Goal: Complete application form: Complete application form

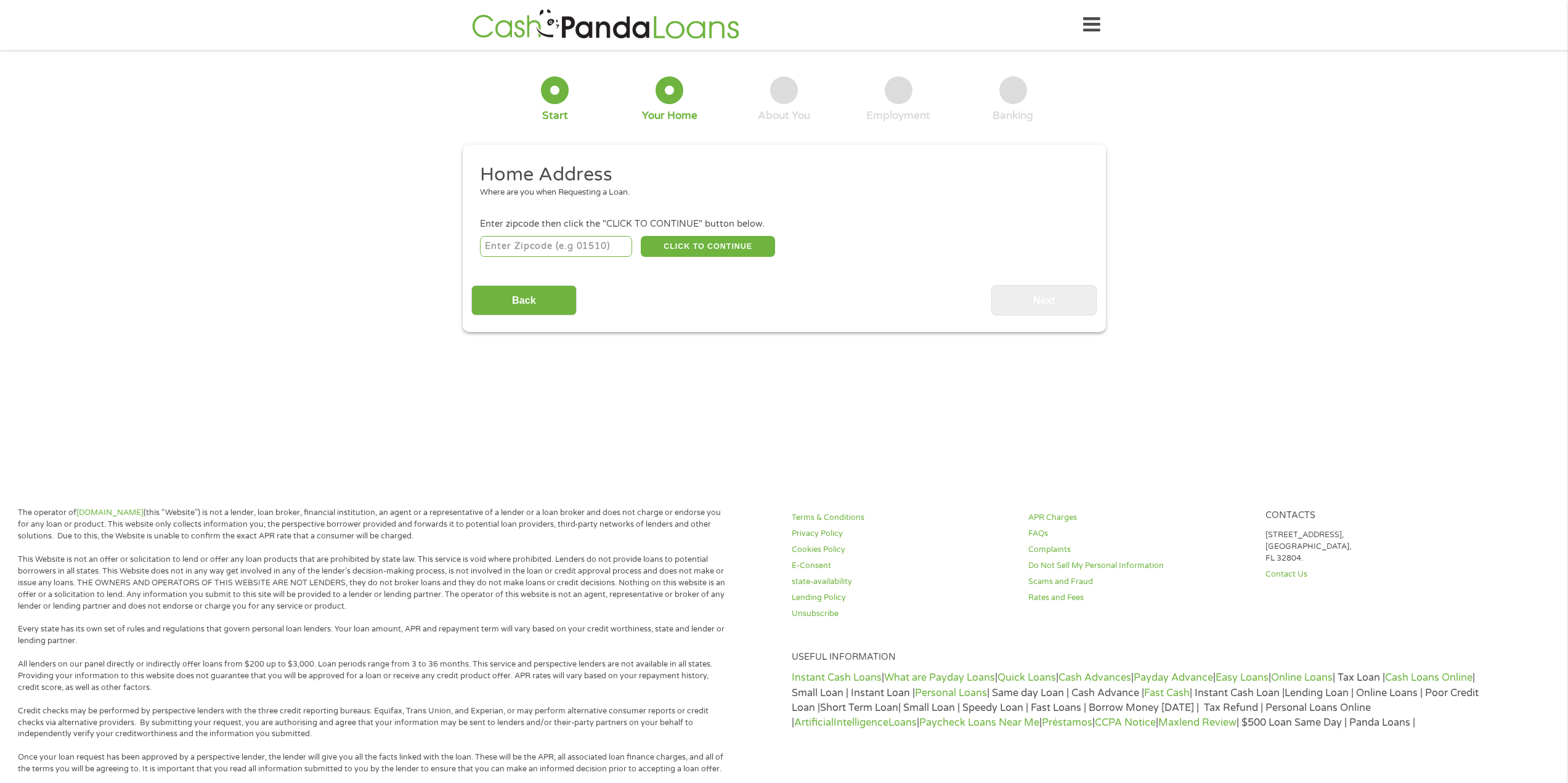
drag, startPoint x: 0, startPoint y: 0, endPoint x: 612, endPoint y: 281, distance: 673.4
click at [651, 291] on div "Back Next" at bounding box center [784, 296] width 625 height 39
click at [568, 251] on input "number" at bounding box center [556, 246] width 153 height 21
type input "32712"
click at [687, 243] on button "CLICK TO CONTINUE" at bounding box center [707, 246] width 135 height 21
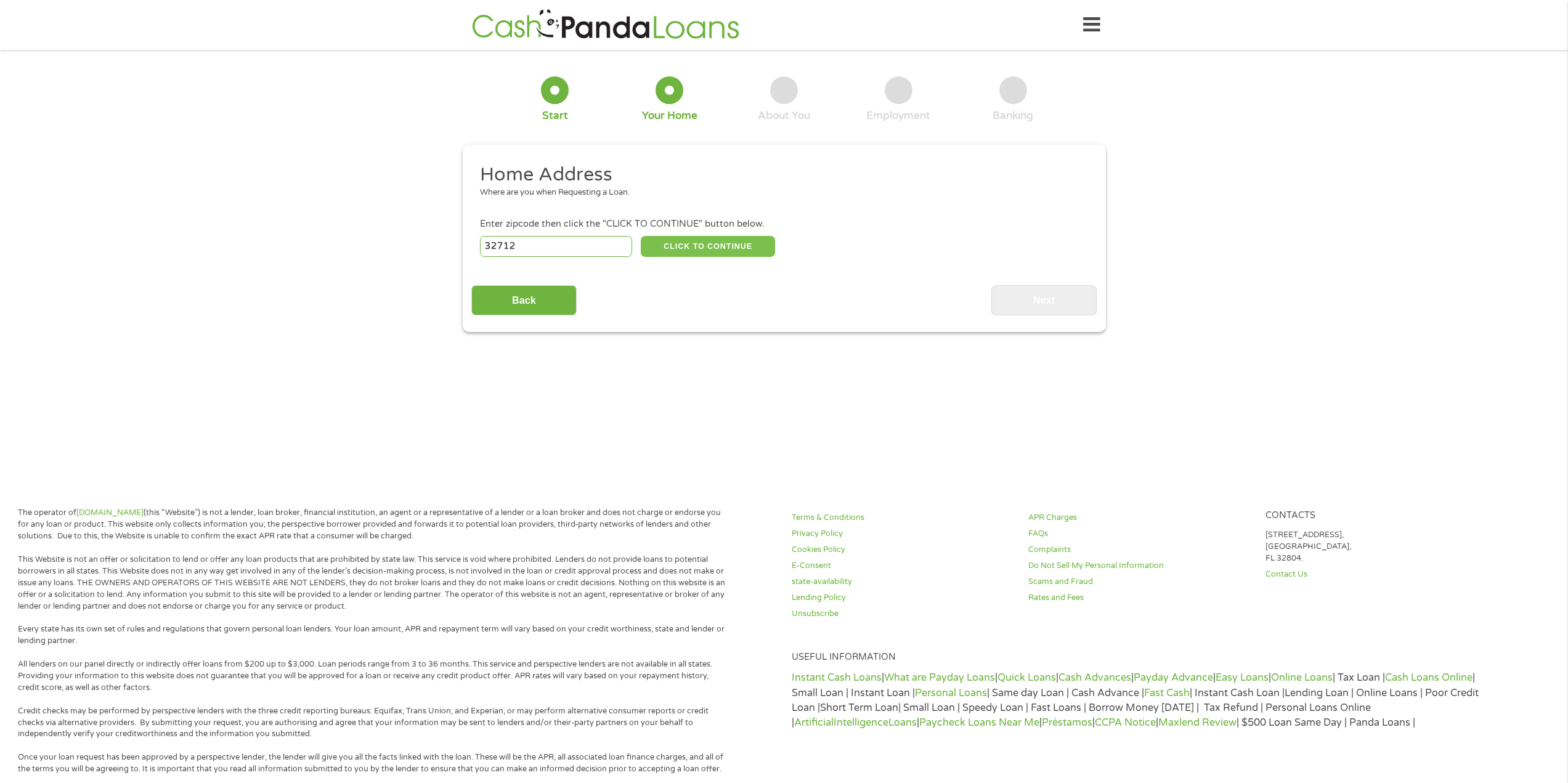
type input "32712"
type input "Apopka"
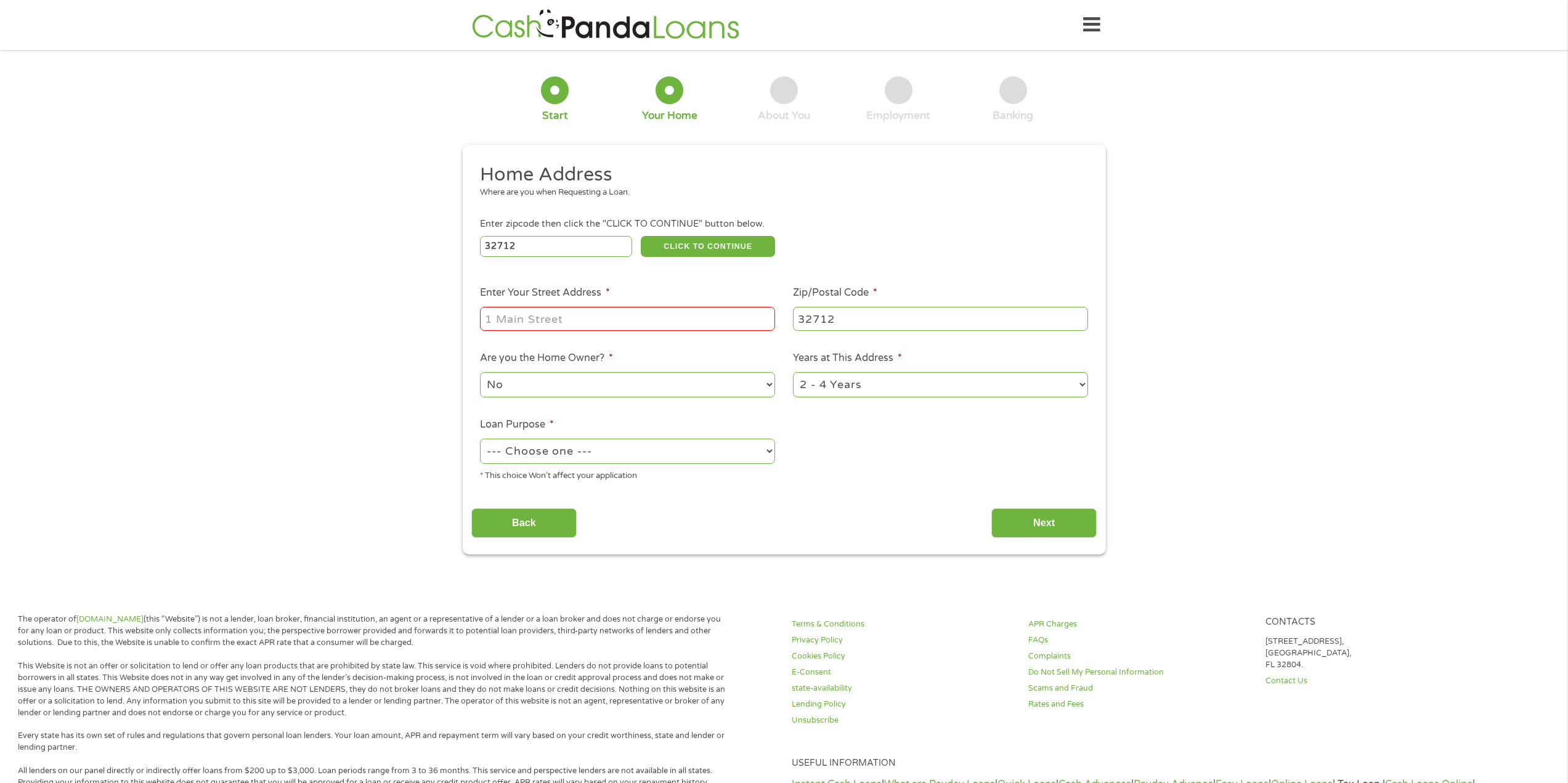
click at [612, 314] on input "Enter Your Street Address *" at bounding box center [627, 318] width 295 height 23
type input "[STREET_ADDRESS]"
click at [879, 386] on select "1 Year or less 1 - 2 Years 2 - 4 Years Over 4 Years" at bounding box center [940, 384] width 295 height 25
select select "60months"
click at [793, 372] on select "1 Year or less 1 - 2 Years 2 - 4 Years Over 4 Years" at bounding box center [940, 384] width 295 height 25
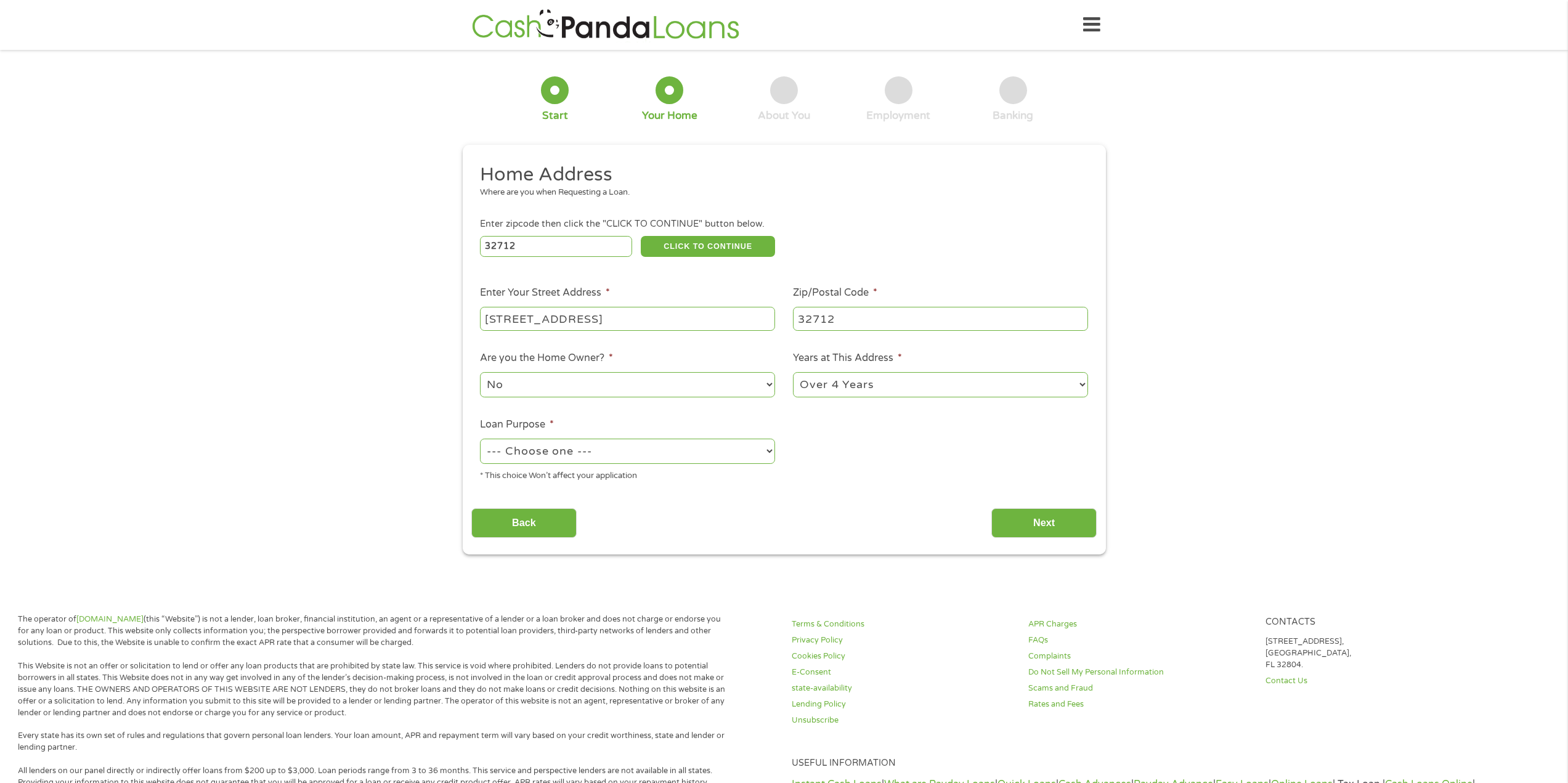
click at [657, 465] on div "--- Choose one --- Pay Bills Debt Consolidation Home Improvement Major Purchase…" at bounding box center [627, 451] width 295 height 30
click at [654, 462] on select "--- Choose one --- Pay Bills Debt Consolidation Home Improvement Major Purchase…" at bounding box center [627, 451] width 295 height 25
select select "paybills"
click at [480, 439] on select "--- Choose one --- Pay Bills Debt Consolidation Home Improvement Major Purchase…" at bounding box center [627, 451] width 295 height 25
click at [1031, 521] on input "Next" at bounding box center [1044, 523] width 105 height 30
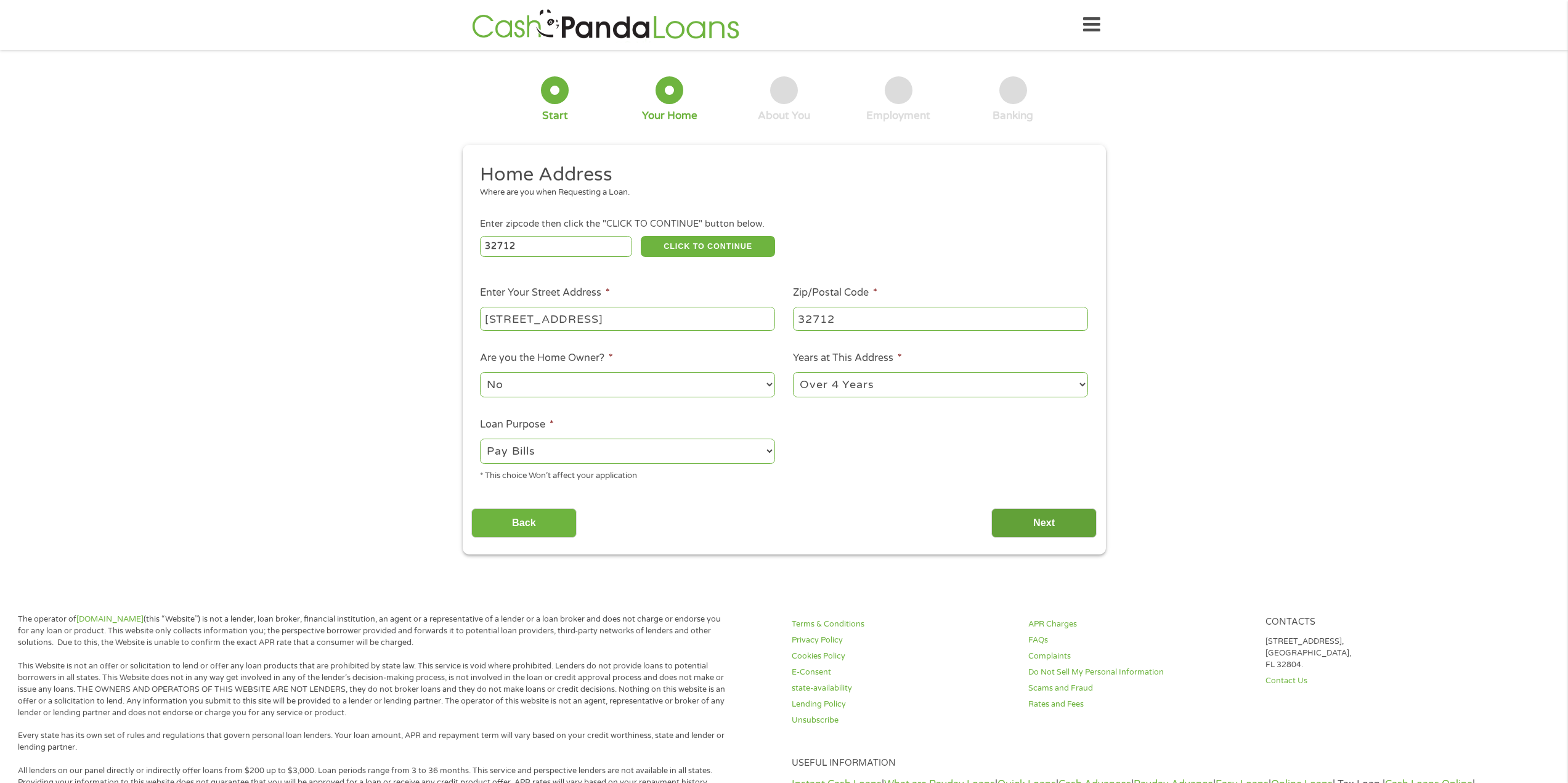
scroll to position [5, 5]
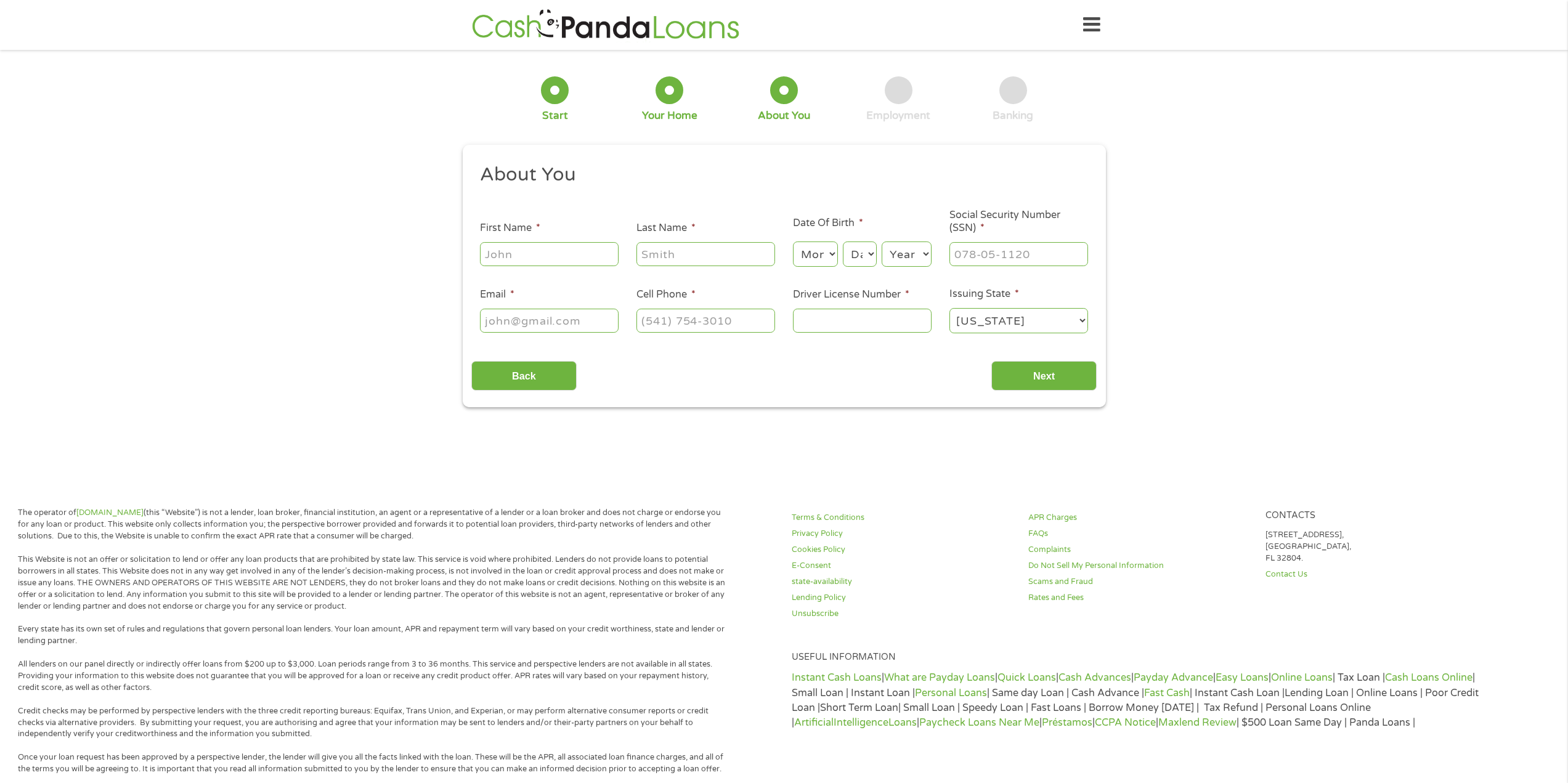
click at [528, 244] on input "First Name *" at bounding box center [549, 254] width 139 height 23
type input "[PERSON_NAME]"
type input "[EMAIL_ADDRESS][DOMAIN_NAME]"
type input "[PHONE_NUMBER]"
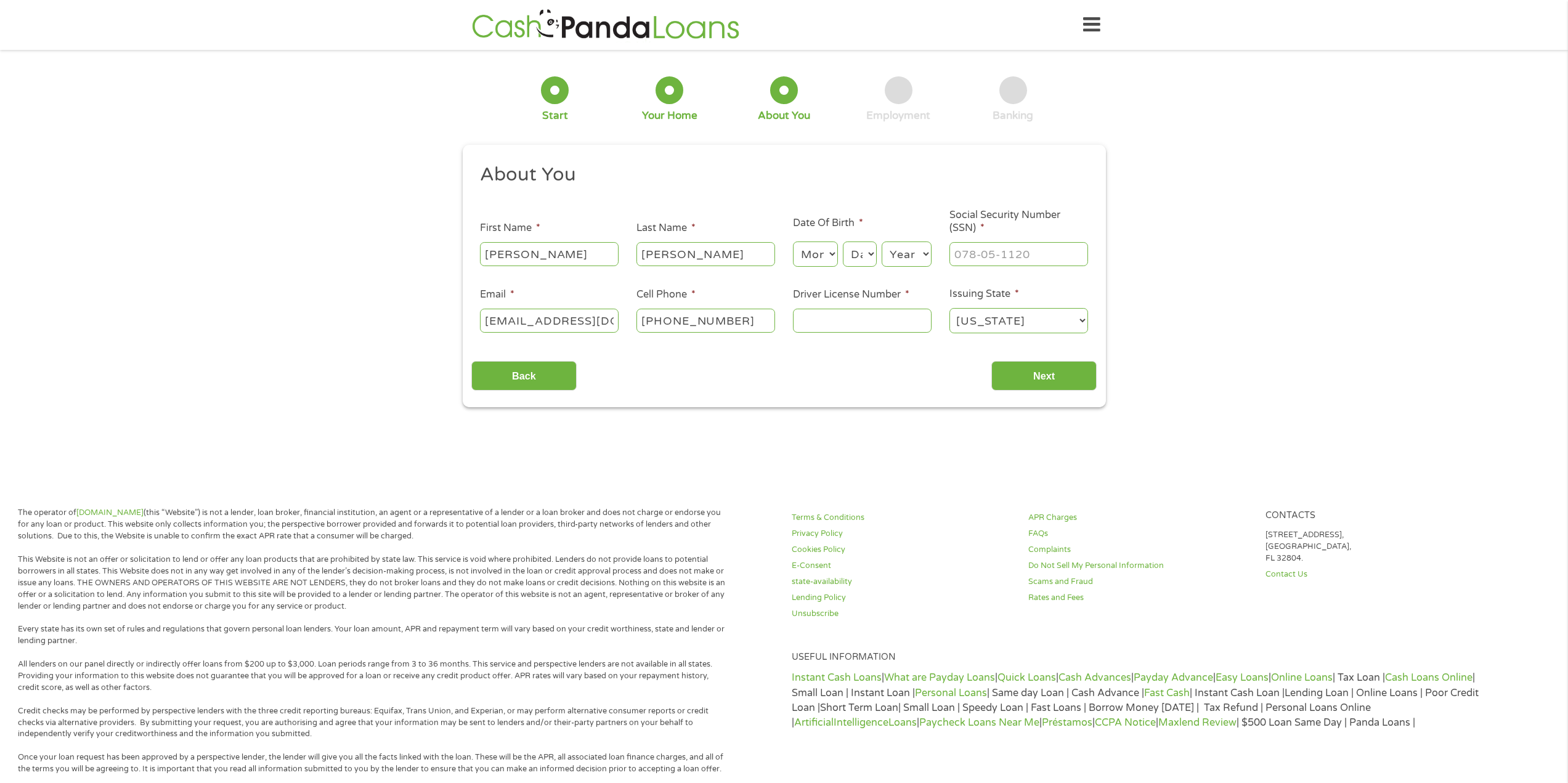
click at [809, 258] on select "Month 1 2 3 4 5 6 7 8 9 10 11 12" at bounding box center [816, 254] width 45 height 25
select select "8"
click at [793, 241] on select "Month 1 2 3 4 5 6 7 8 9 10 11 12" at bounding box center [816, 254] width 45 height 25
click at [858, 249] on select "Day 1 2 3 4 5 6 7 8 9 10 11 12 13 14 15 16 17 18 19 20 21 22 23 24 25 26 27 28 …" at bounding box center [859, 254] width 33 height 25
select select "31"
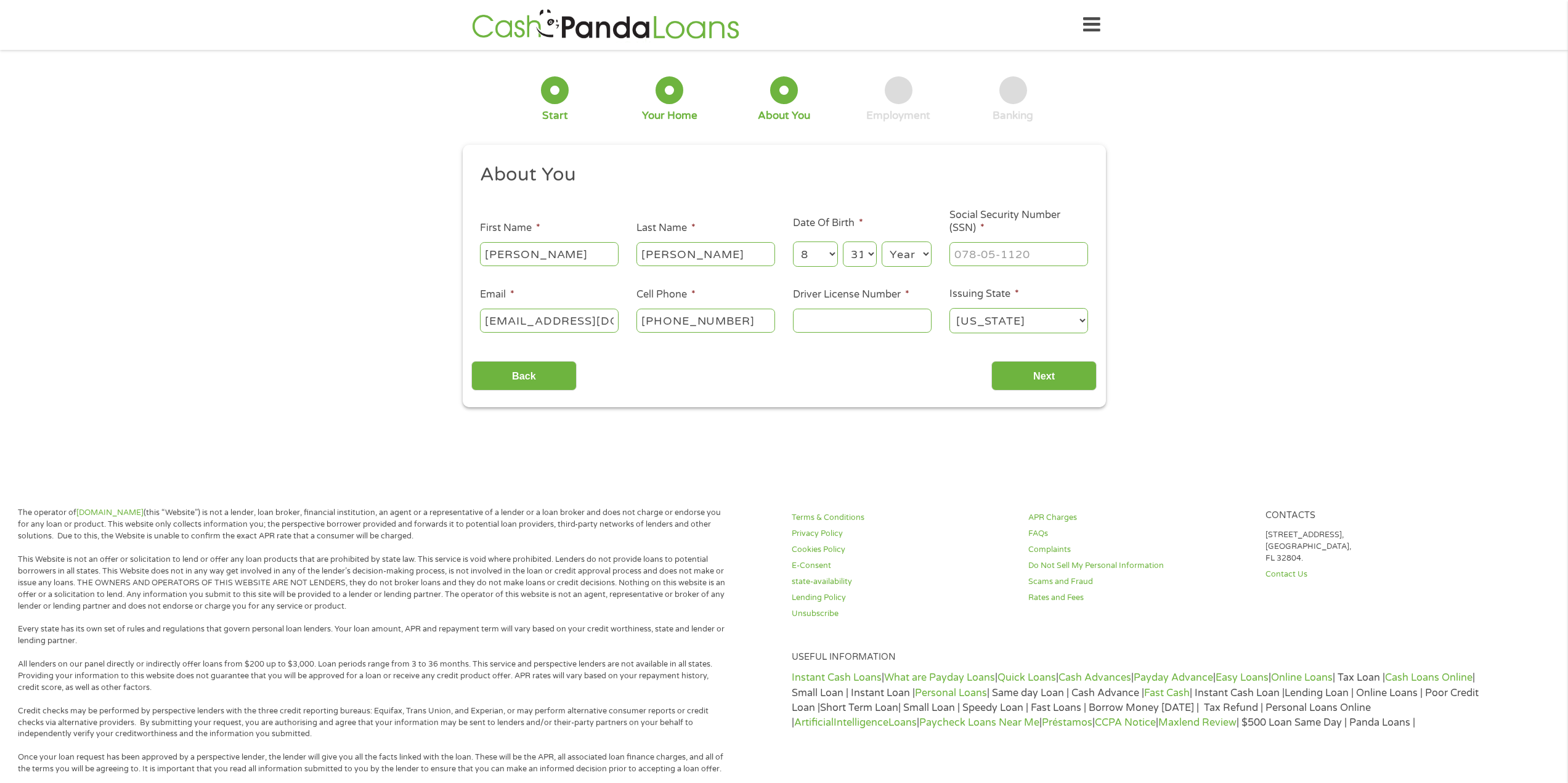
click at [843, 241] on select "Day 1 2 3 4 5 6 7 8 9 10 11 12 13 14 15 16 17 18 19 20 21 22 23 24 25 26 27 28 …" at bounding box center [859, 254] width 33 height 25
click at [914, 249] on select "Year [DATE] 2006 2005 2004 2003 2002 2001 2000 1999 1998 1997 1996 1995 1994 19…" at bounding box center [907, 254] width 50 height 25
select select "2001"
click at [882, 241] on select "Year [DATE] 2006 2005 2004 2003 2002 2001 2000 1999 1998 1997 1996 1995 1994 19…" at bounding box center [907, 254] width 50 height 25
click at [999, 257] on input "___-__-____" at bounding box center [1019, 254] width 139 height 23
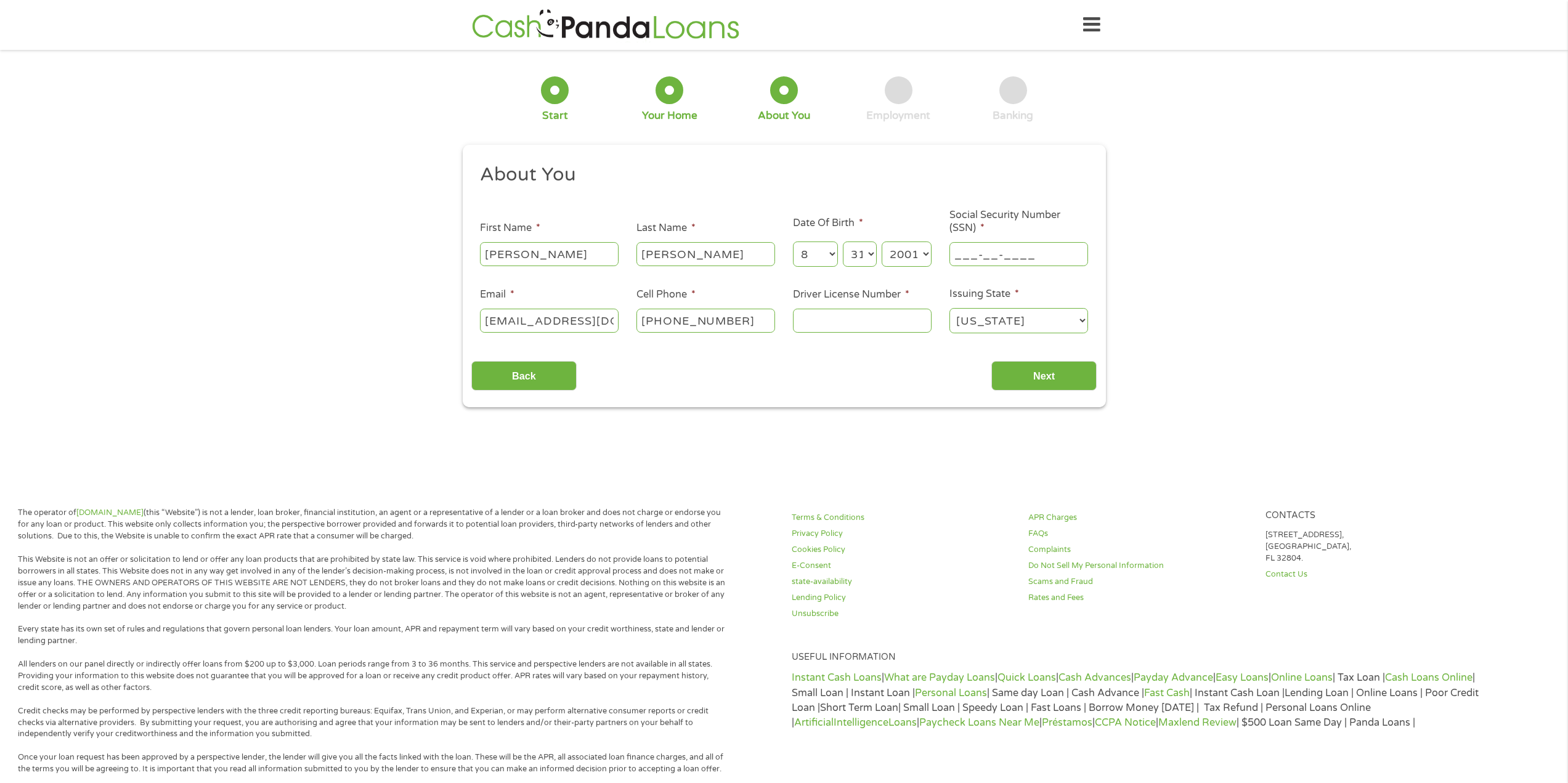
click at [957, 255] on input "___-__-____" at bounding box center [1019, 254] width 139 height 23
type input "120-90-4387"
click at [861, 321] on input "Driver License Number *" at bounding box center [862, 321] width 139 height 23
type input "s"
type input "S352732013110"
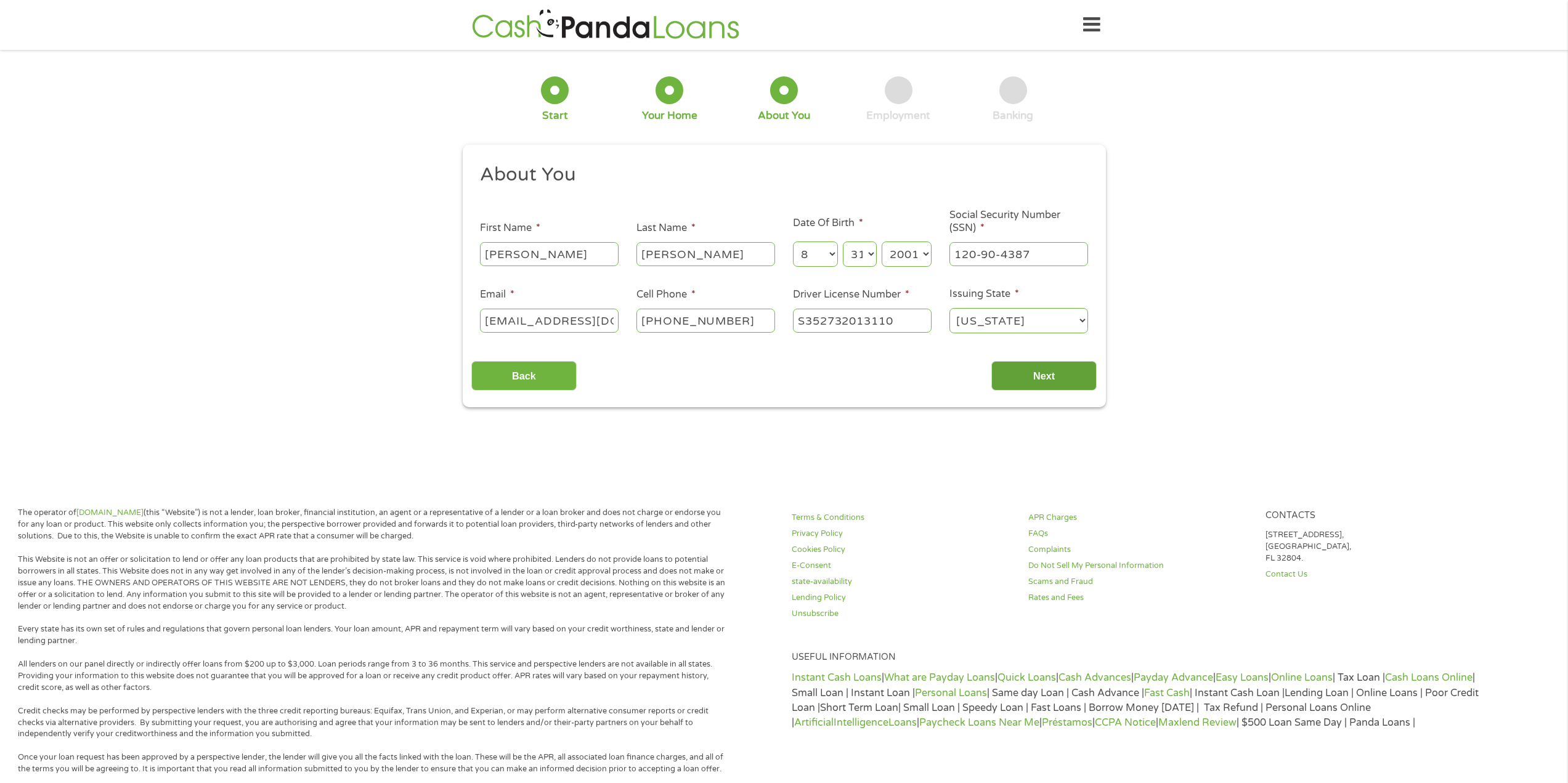
click at [1068, 380] on input "Next" at bounding box center [1044, 376] width 105 height 30
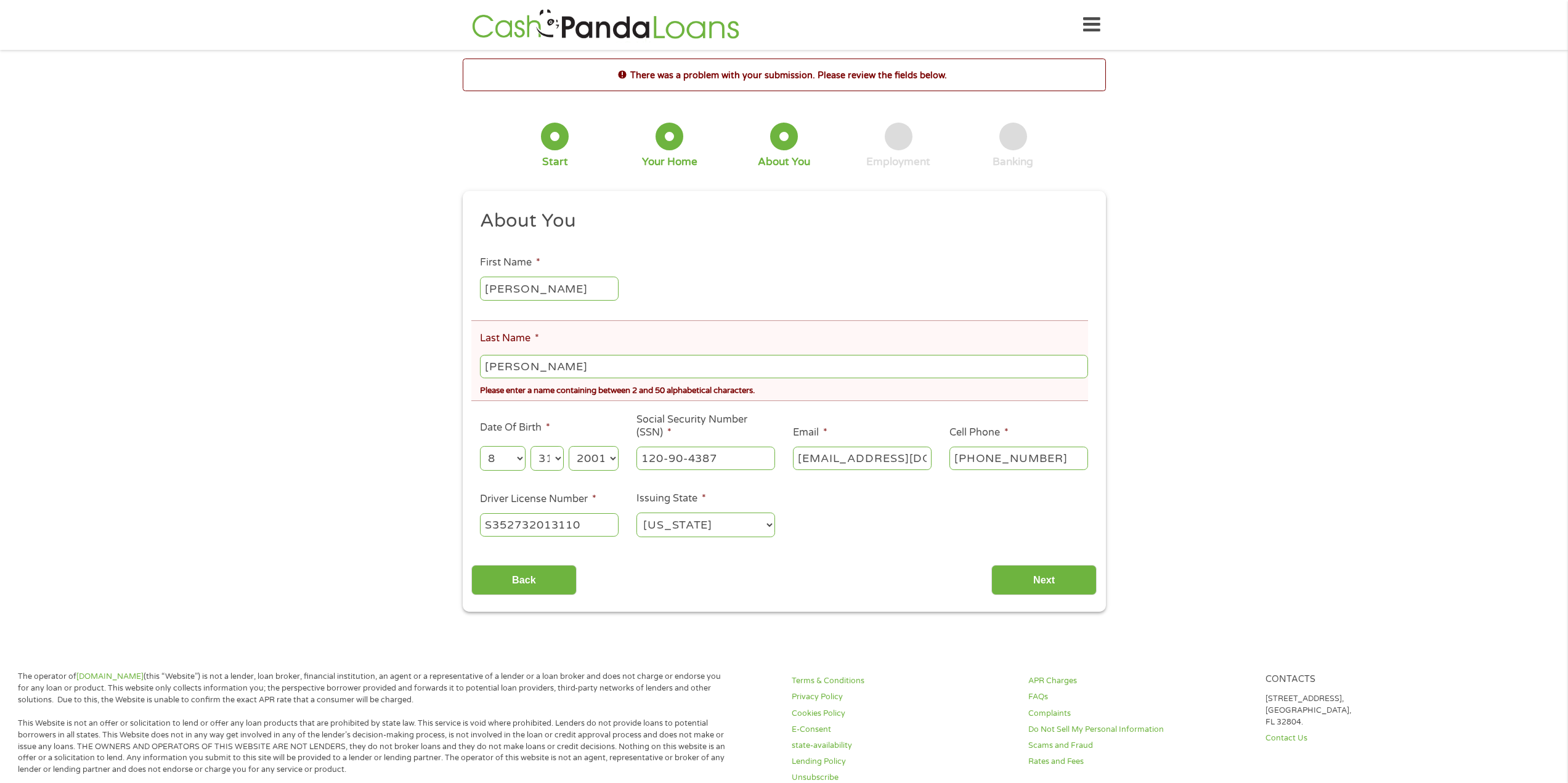
click at [566, 375] on input "[PERSON_NAME]" at bounding box center [784, 367] width 608 height 23
click at [610, 365] on input "[PERSON_NAME]" at bounding box center [784, 367] width 608 height 23
type input "[PERSON_NAME]"
click at [1069, 607] on div "This field is hidden when viewing the form gclid Cj0KCQjwovPGBhDxARIsAFhgkwRFlY…" at bounding box center [784, 401] width 643 height 421
click at [1048, 562] on div "Back Next" at bounding box center [784, 576] width 625 height 39
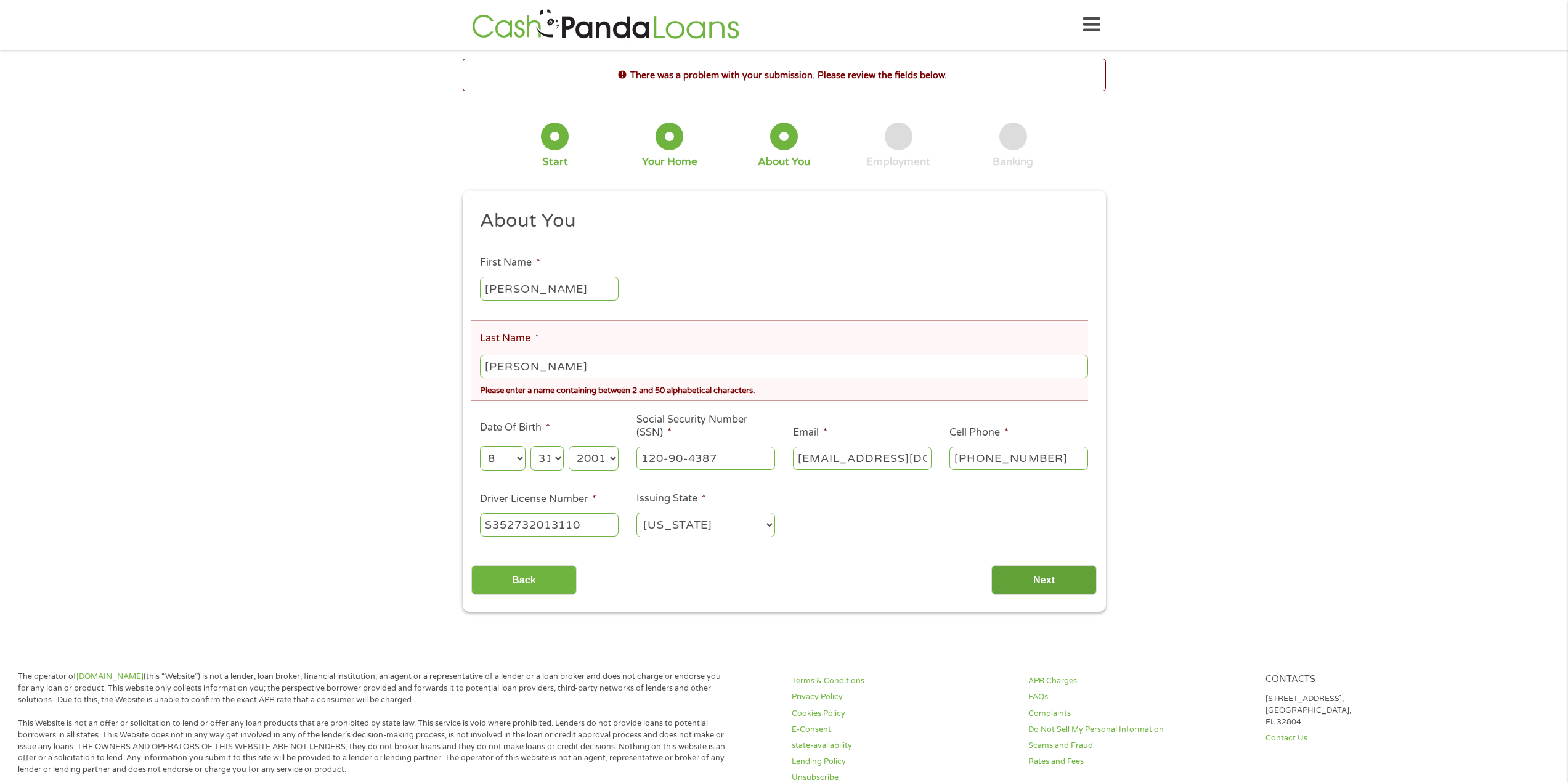
click at [1043, 588] on input "Next" at bounding box center [1044, 580] width 105 height 30
click at [1044, 582] on input "Next" at bounding box center [1044, 580] width 105 height 30
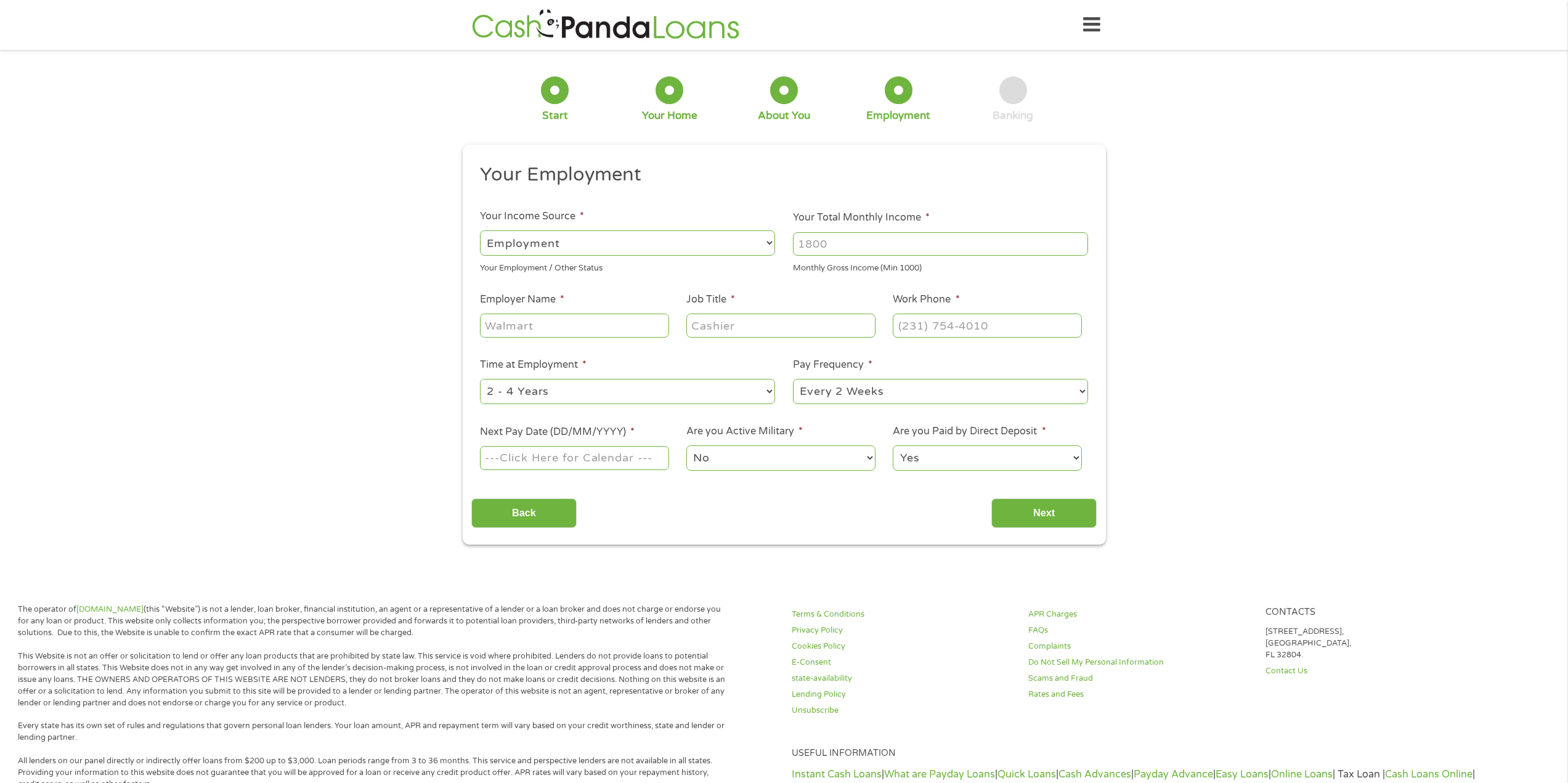
click at [598, 334] on input "Employer Name *" at bounding box center [574, 325] width 188 height 23
click at [864, 247] on input "Your Total Monthly Income *" at bounding box center [940, 244] width 295 height 23
type input "2260"
click at [604, 297] on li "Employer Name *" at bounding box center [574, 315] width 206 height 47
click at [595, 332] on input "Employer Name *" at bounding box center [574, 325] width 188 height 23
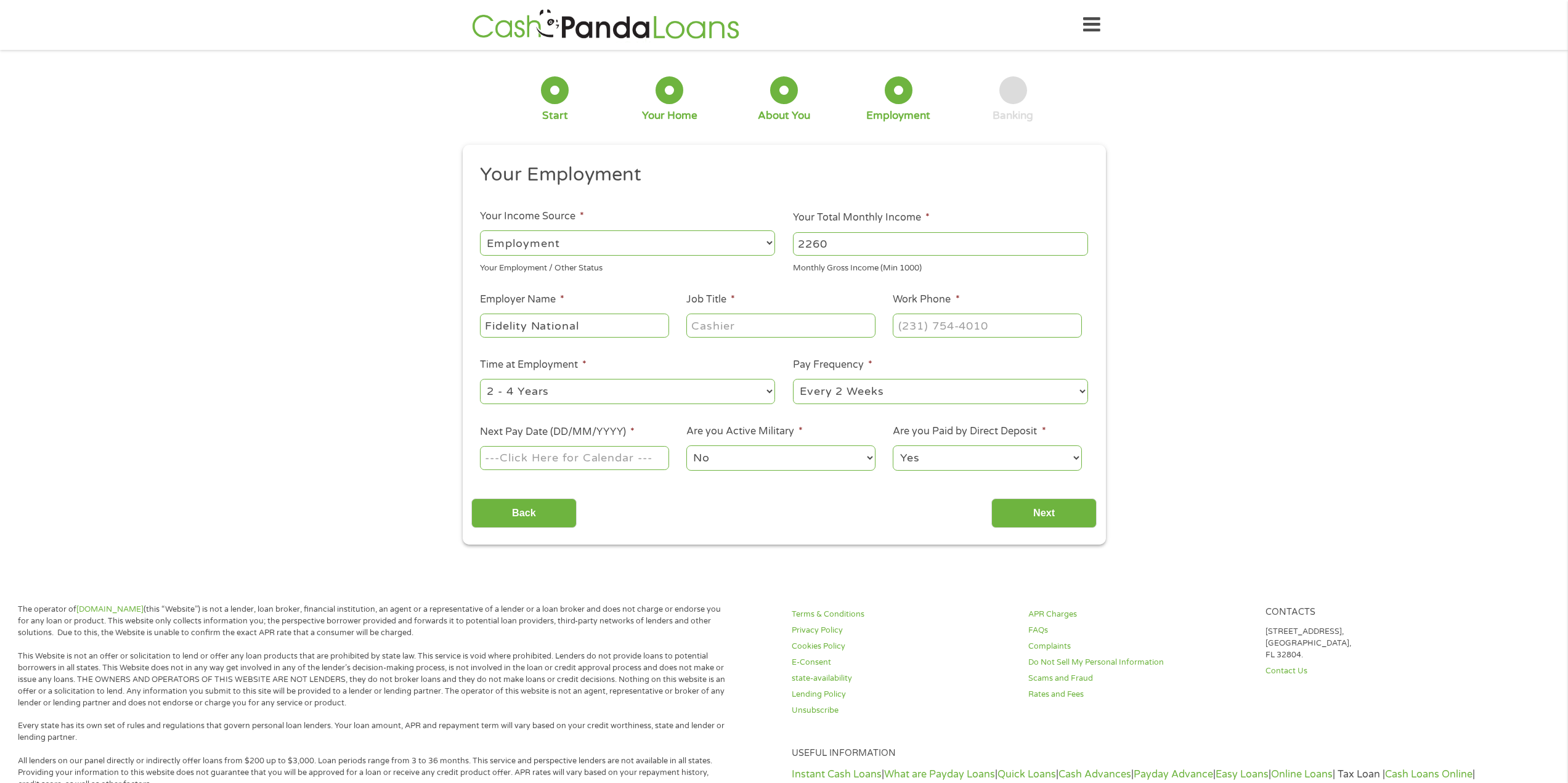
type input "Fidelity National"
click at [788, 335] on input "Job Title *" at bounding box center [780, 325] width 188 height 23
click at [784, 330] on input "Job Title *" at bounding box center [780, 325] width 188 height 23
type input "Title Clerk"
click at [935, 329] on input "(___) ___-____" at bounding box center [987, 325] width 188 height 23
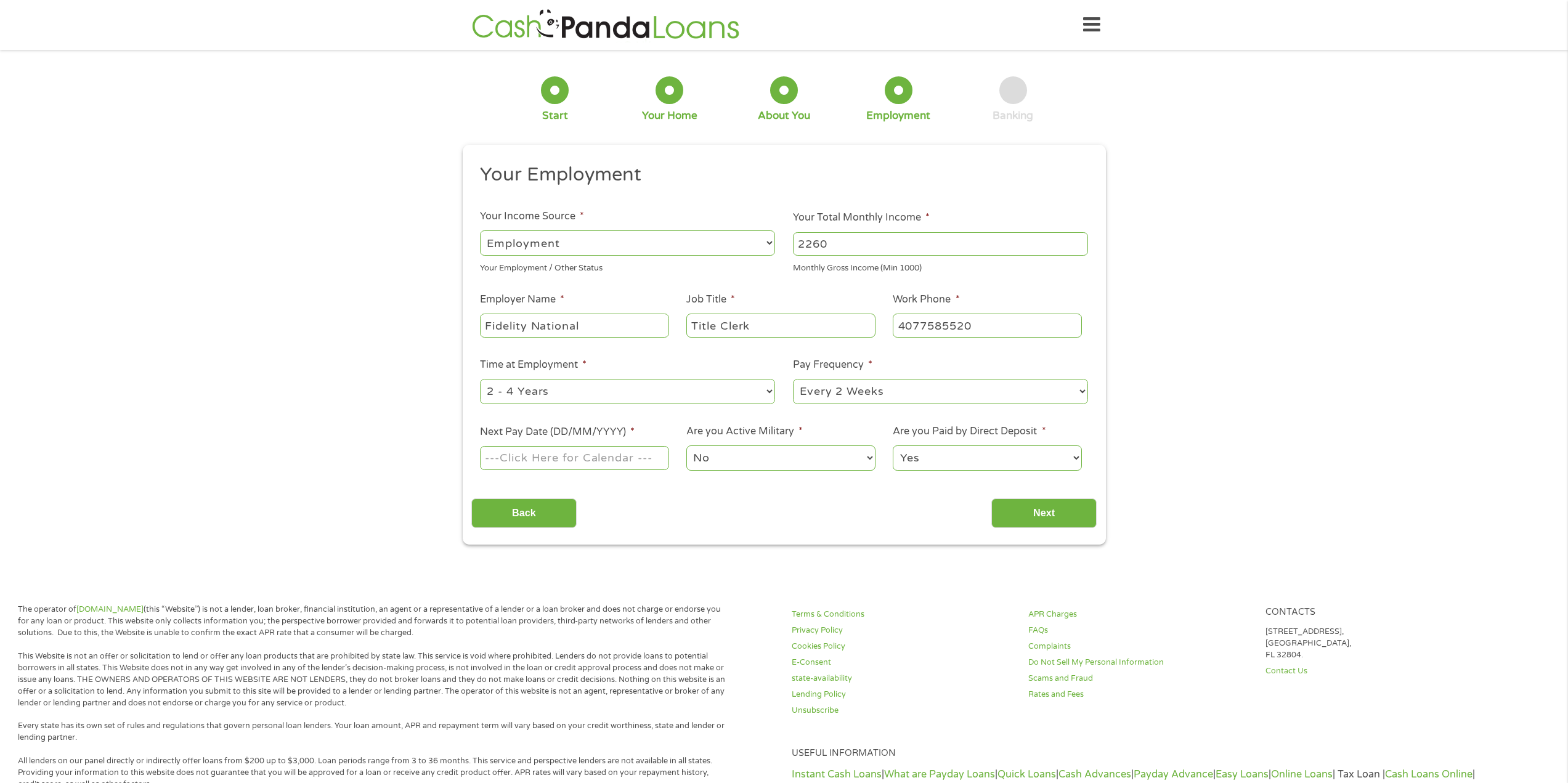
type input "[PHONE_NUMBER]"
click at [559, 460] on body "Home Get Loan Offer How it works FAQs Blog Cash Loans Quick Loans Online Loans …" at bounding box center [784, 626] width 1568 height 1252
click at [593, 454] on input "Next Pay Date (DD/MM/YYYY) *" at bounding box center [574, 458] width 188 height 23
type input "[DATE]"
drag, startPoint x: 1085, startPoint y: 566, endPoint x: 1033, endPoint y: 528, distance: 64.4
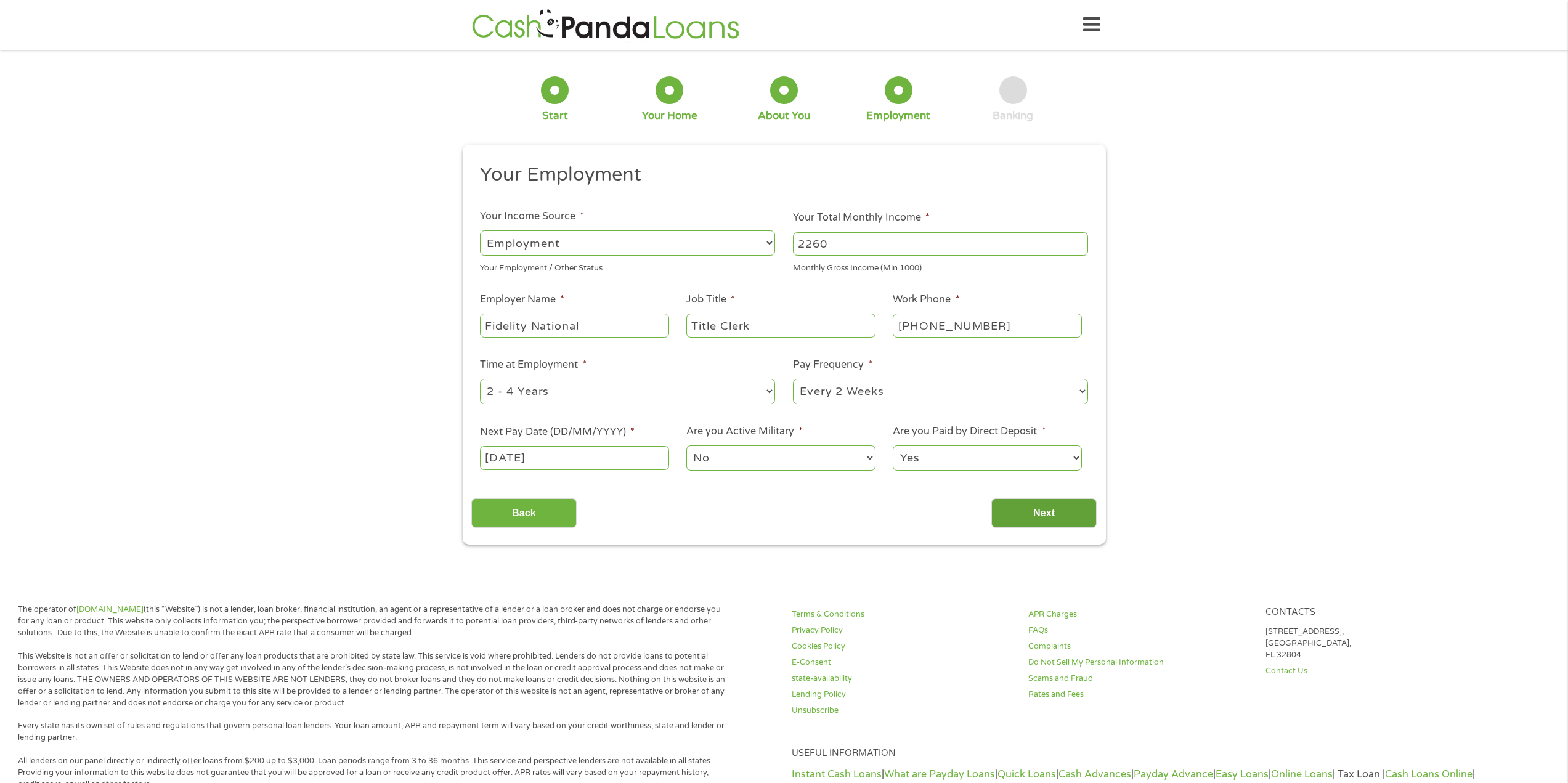
click at [1079, 560] on section "1 Start 2 Your Home 3 About You 4 Employment 5 Banking 6 This field is hidden w…" at bounding box center [784, 314] width 1568 height 513
click at [1033, 527] on input "Next" at bounding box center [1044, 513] width 105 height 30
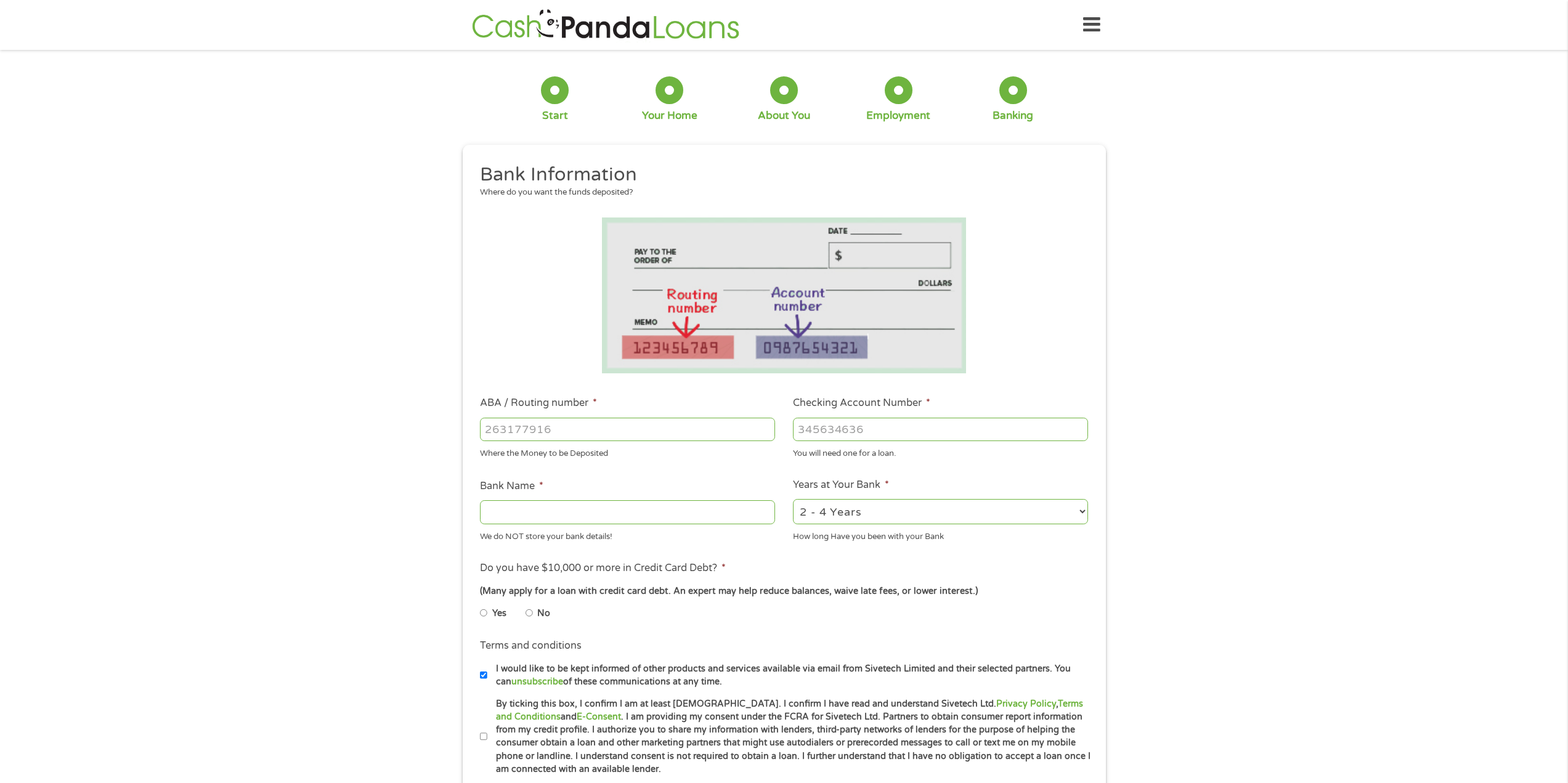
click at [813, 518] on select "2 - 4 Years 6 - 12 Months 1 - 2 Years Over 4 Years" at bounding box center [940, 511] width 295 height 25
select select "24months"
click at [793, 499] on select "2 - 4 Years 6 - 12 Months 1 - 2 Years Over 4 Years" at bounding box center [940, 511] width 295 height 25
click at [826, 525] on div "2 - 4 Years 6 - 12 Months 1 - 2 Years Over 4 Years" at bounding box center [940, 512] width 295 height 30
click at [534, 613] on li "No" at bounding box center [547, 613] width 44 height 24
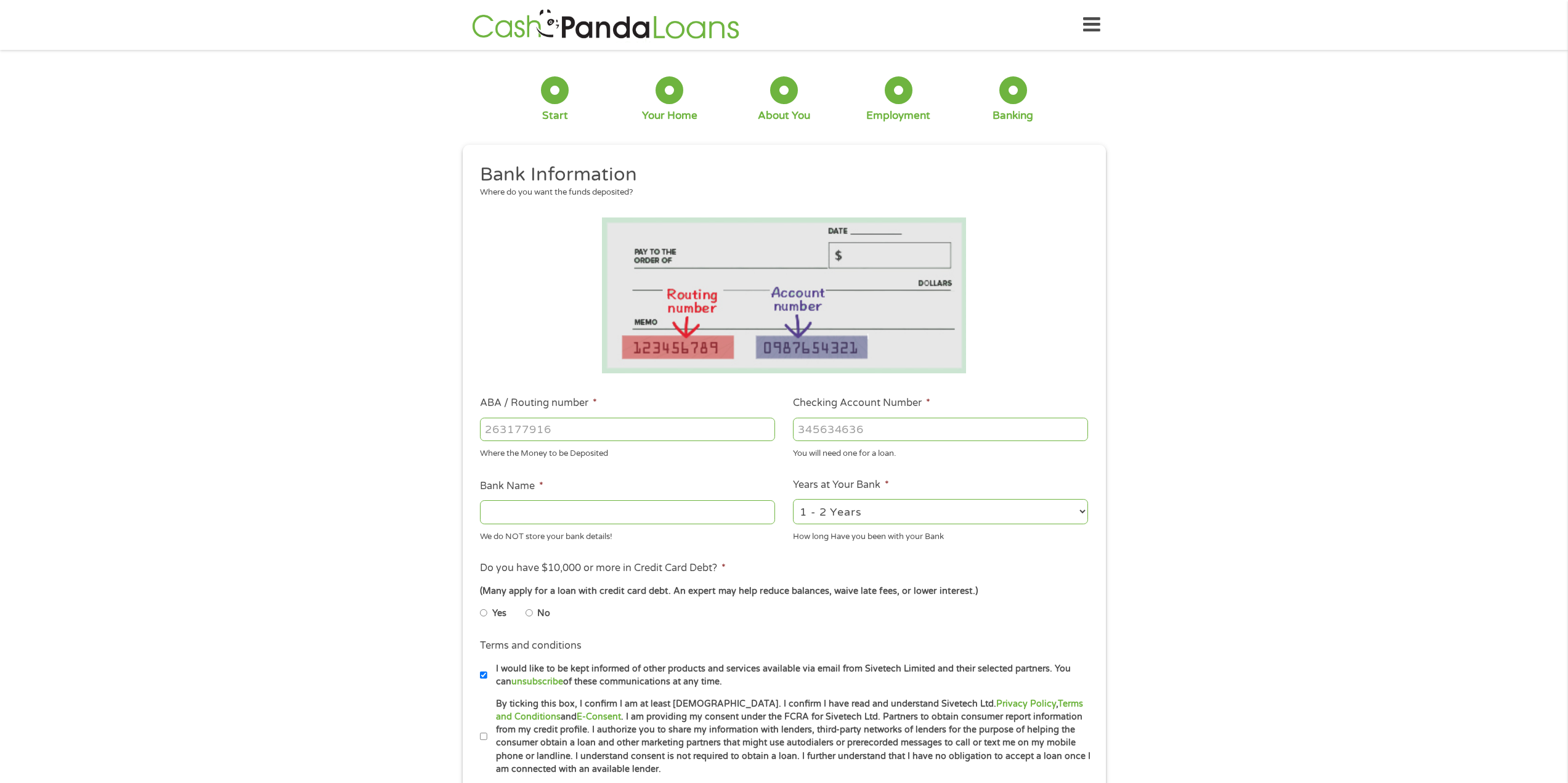
click at [527, 613] on input "No" at bounding box center [528, 613] width 7 height 19
radio input "true"
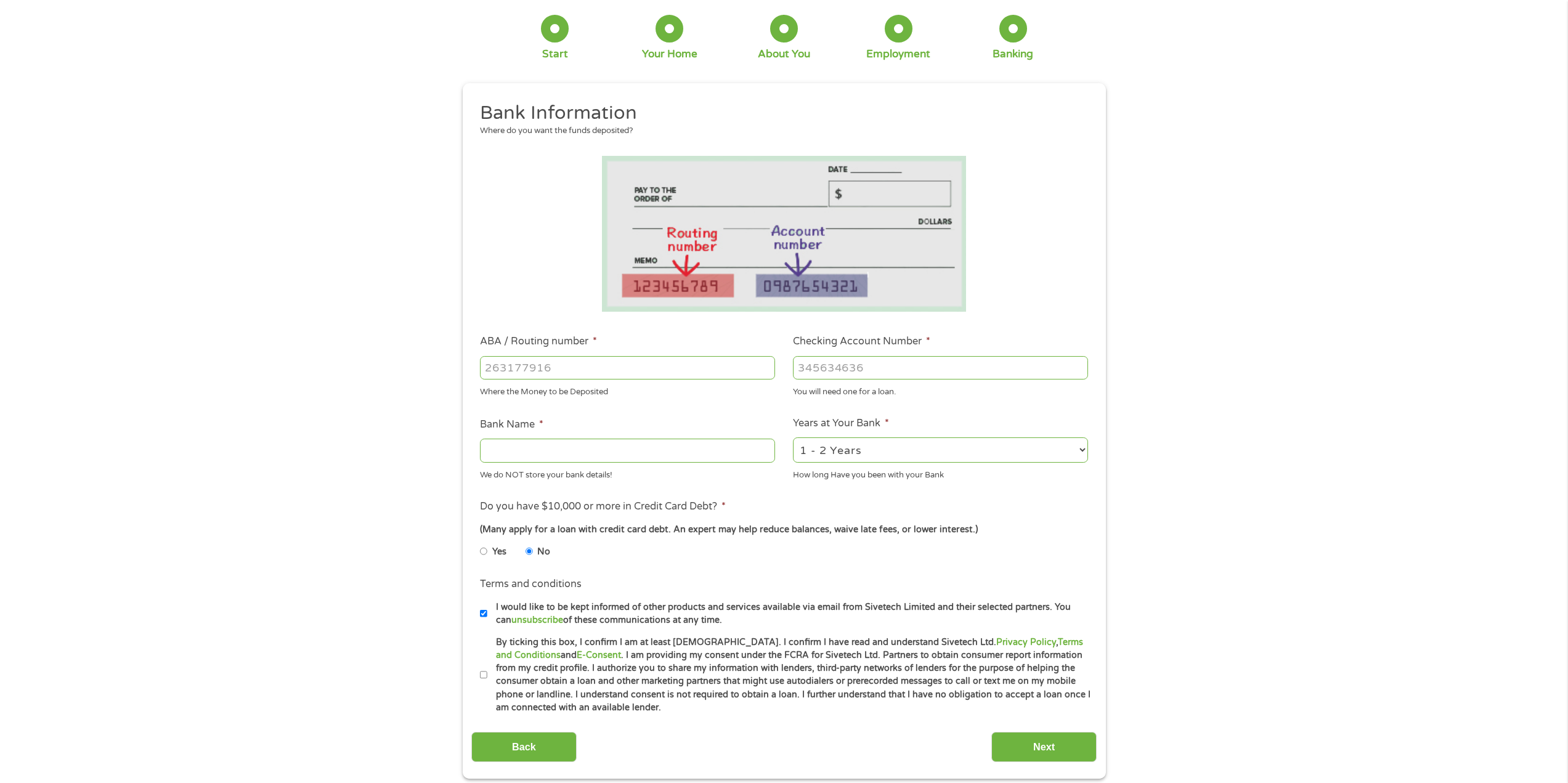
click at [514, 451] on input "Bank Name *" at bounding box center [627, 451] width 295 height 23
type input "Wella"
click at [541, 368] on input "ABA / Routing number *" at bounding box center [627, 368] width 295 height 23
